Goal: Transaction & Acquisition: Subscribe to service/newsletter

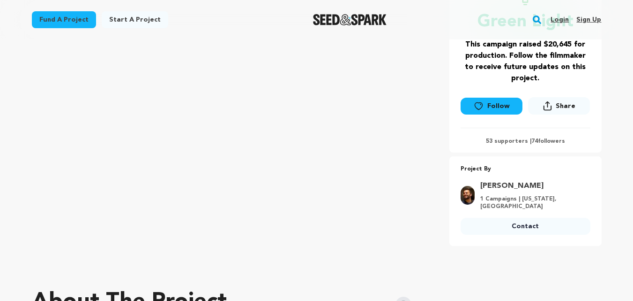
scroll to position [177, 0]
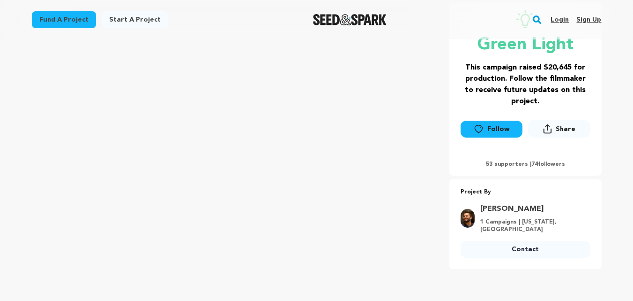
click at [504, 208] on link "Stephen Marsiano" at bounding box center [533, 208] width 105 height 11
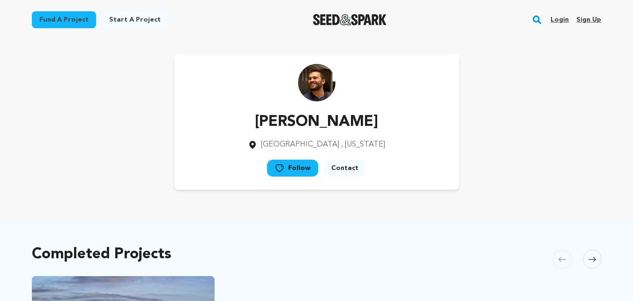
click at [320, 82] on img at bounding box center [317, 83] width 38 height 38
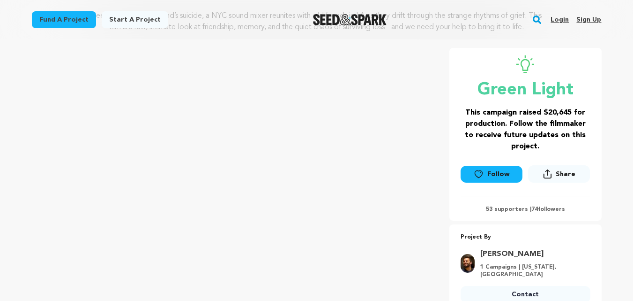
scroll to position [141, 0]
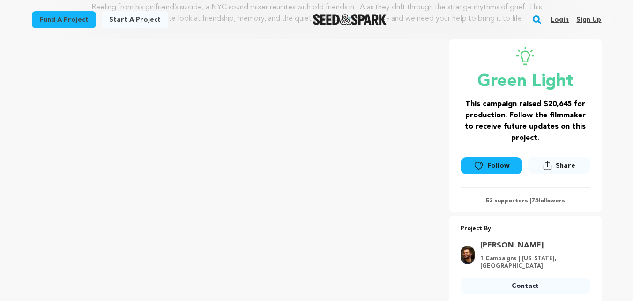
click at [503, 162] on link "Follow" at bounding box center [492, 165] width 62 height 17
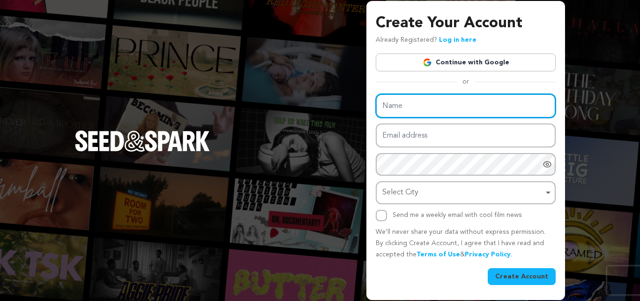
click at [414, 110] on input "Name" at bounding box center [466, 106] width 180 height 24
type input "[PERSON_NAME] [PERSON_NAME]"
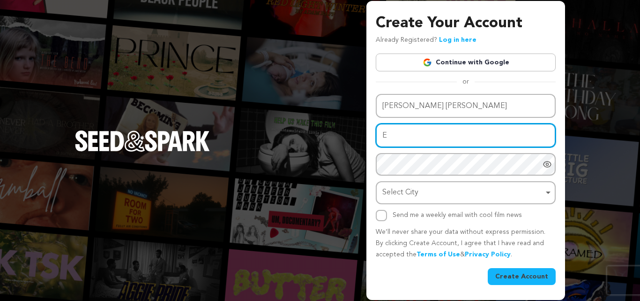
type input "edursofischer@yahoo.com"
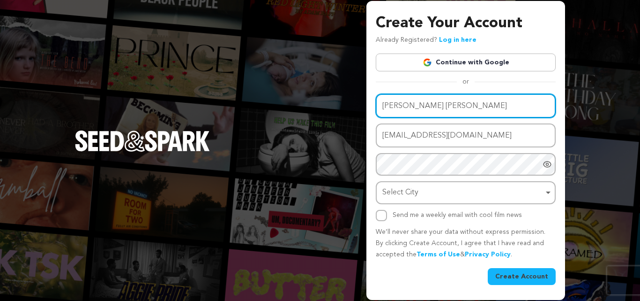
click at [383, 105] on input "Lisa D'Urso Fischer" at bounding box center [466, 106] width 180 height 24
type input "ELisa D'Urso Fischer"
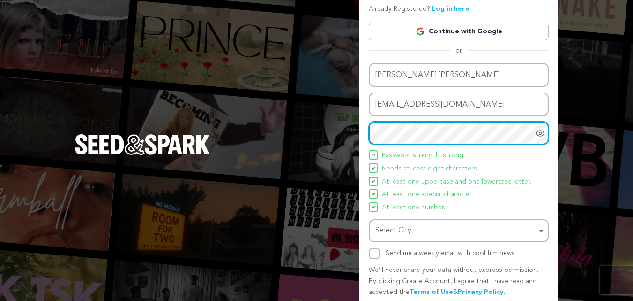
scroll to position [47, 0]
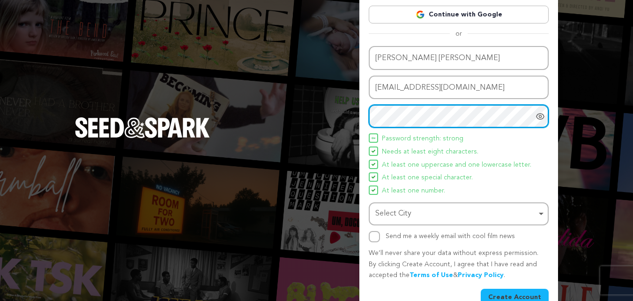
click at [422, 220] on div "Select City Remove item" at bounding box center [459, 213] width 171 height 17
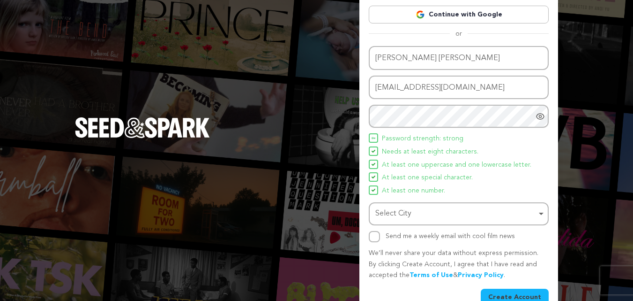
click at [498, 198] on div "Name ELisa D'Urso Fischer Email address edursofischer@yahoo.com Password Passwo…" at bounding box center [459, 144] width 180 height 196
click at [540, 211] on div "Select City Remove item" at bounding box center [459, 213] width 171 height 17
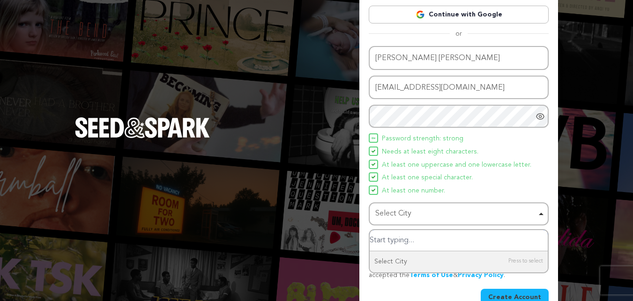
click at [387, 214] on div "Select City Remove item" at bounding box center [456, 214] width 161 height 14
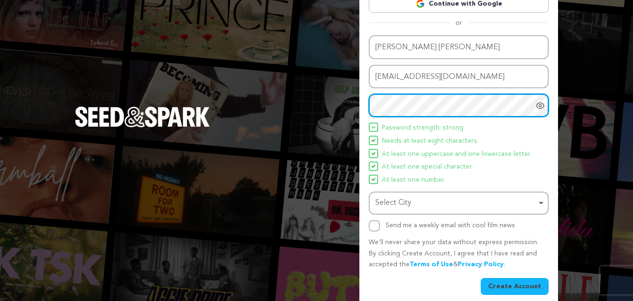
scroll to position [67, 0]
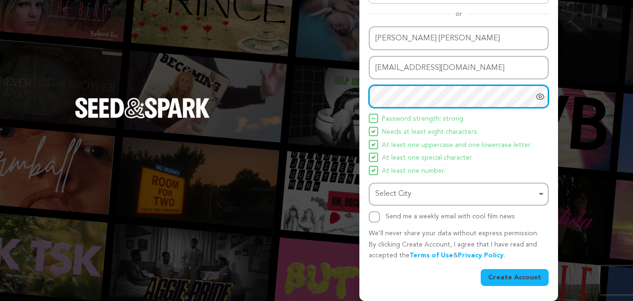
click at [398, 193] on div "Select City Remove item" at bounding box center [456, 194] width 161 height 14
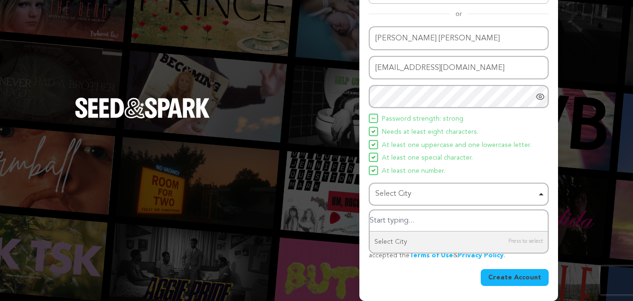
click at [386, 218] on input "Select City" at bounding box center [459, 220] width 178 height 21
type input "c"
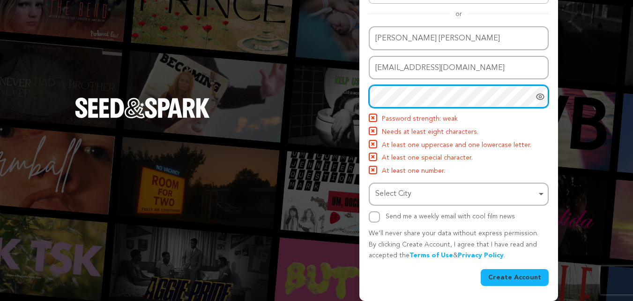
click at [399, 195] on div "Select City Remove item" at bounding box center [456, 194] width 161 height 14
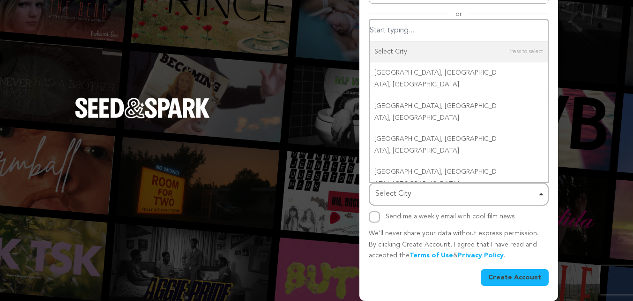
click at [397, 189] on div "Select City Remove item" at bounding box center [456, 194] width 161 height 14
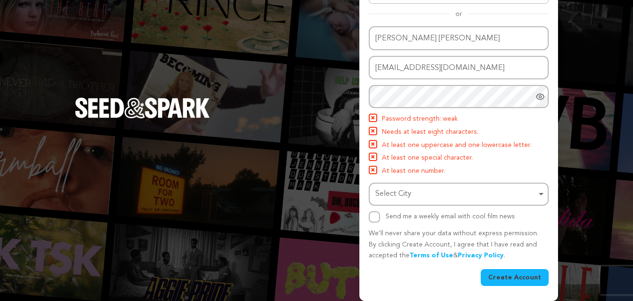
click at [387, 195] on div "Select City Remove item" at bounding box center [456, 194] width 161 height 14
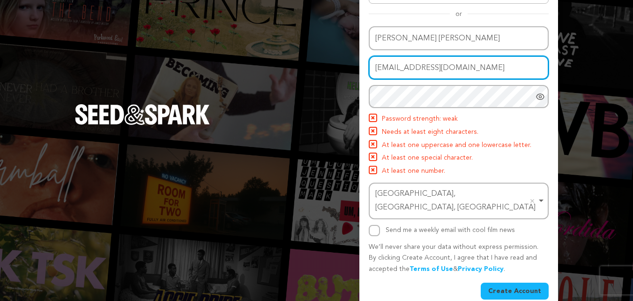
click at [475, 71] on input "edursofischer@yahoo.com" at bounding box center [459, 68] width 180 height 24
type input "edursofischer@yahoo.com"
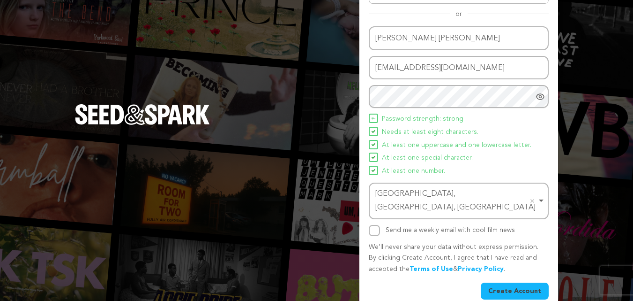
click at [509, 282] on button "Create Account" at bounding box center [515, 290] width 68 height 17
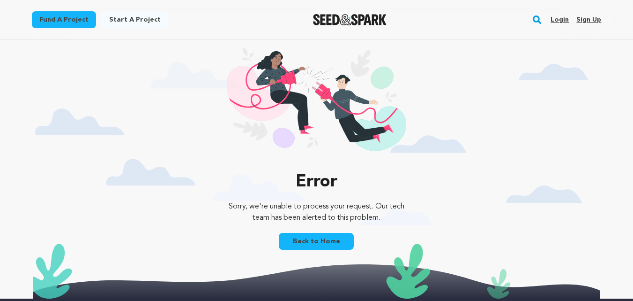
click at [305, 237] on link "Back to Home" at bounding box center [316, 241] width 75 height 17
